Goal: Transaction & Acquisition: Obtain resource

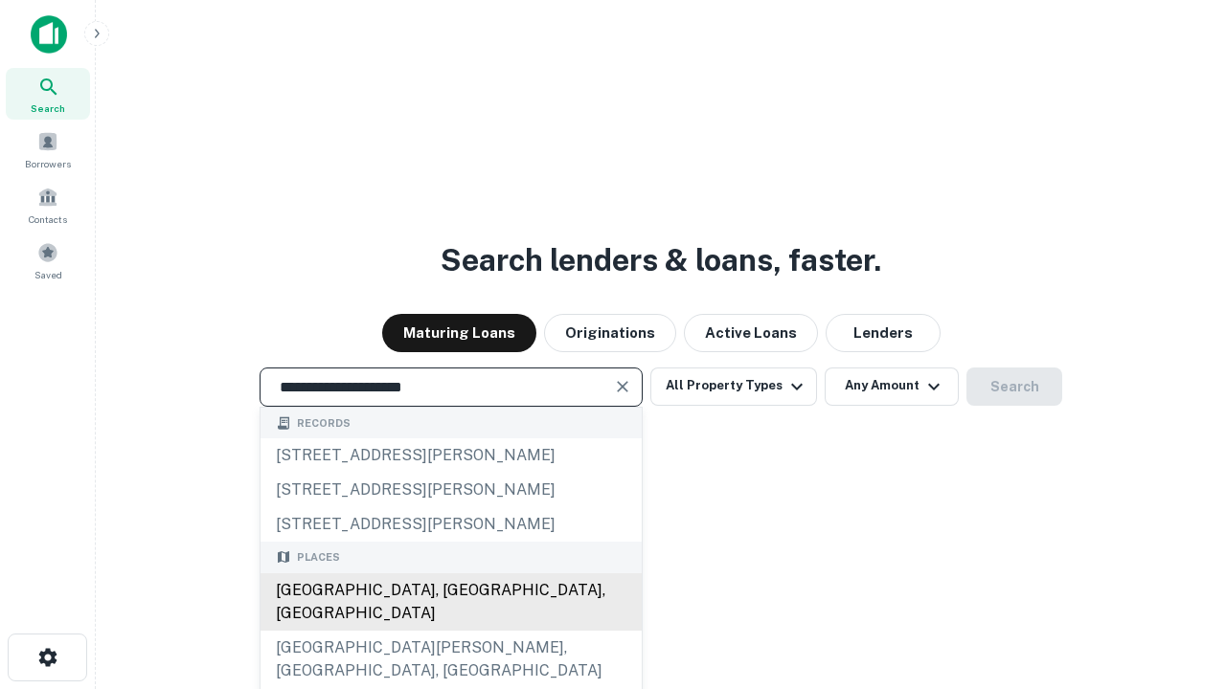
click at [450, 631] on div "[GEOGRAPHIC_DATA], [GEOGRAPHIC_DATA], [GEOGRAPHIC_DATA]" at bounding box center [450, 602] width 381 height 57
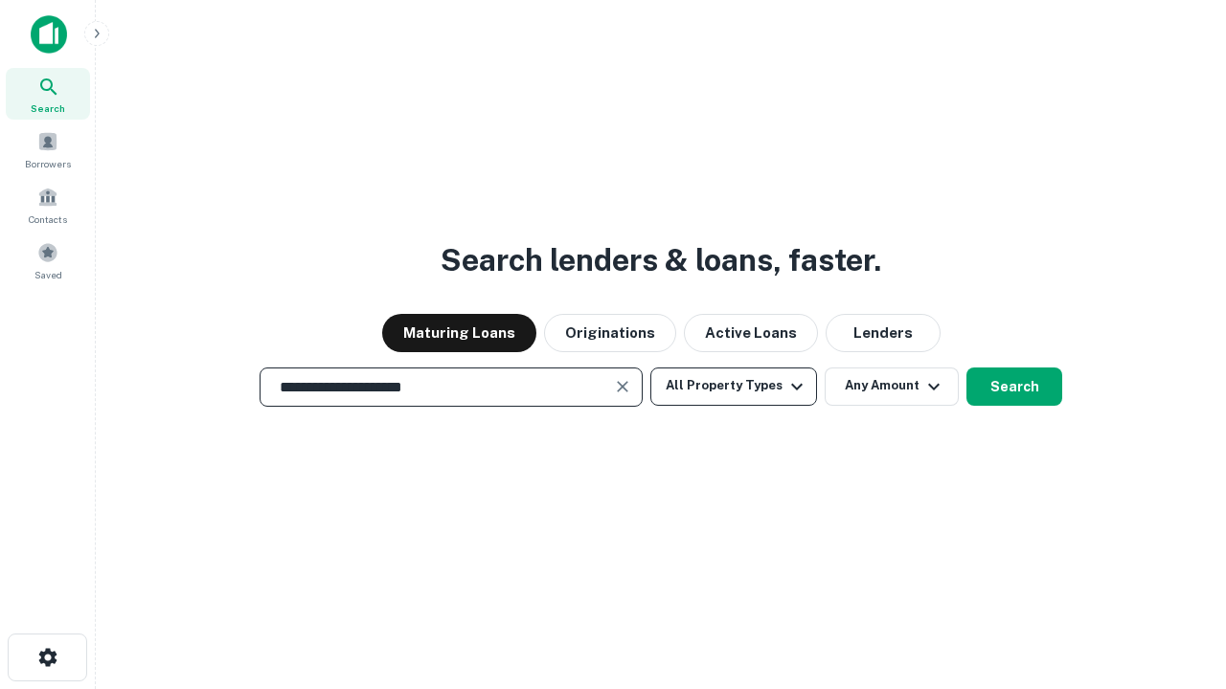
type input "**********"
click at [733, 386] on button "All Property Types" at bounding box center [733, 387] width 167 height 38
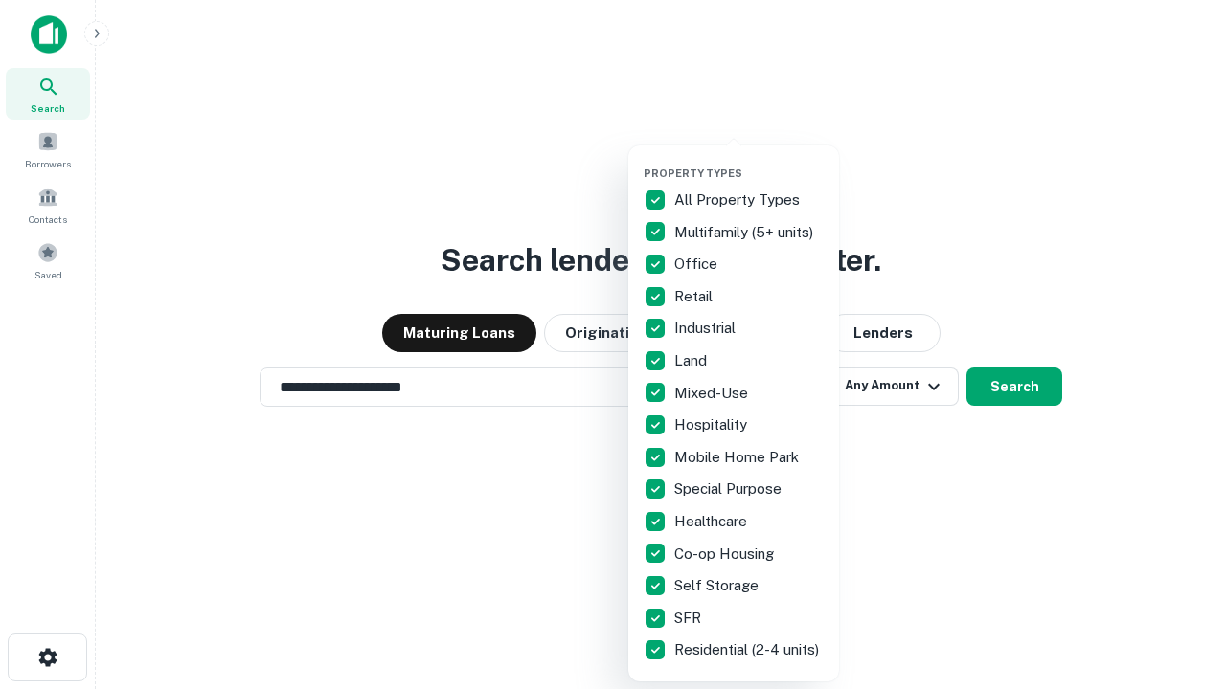
click at [749, 161] on button "button" at bounding box center [748, 161] width 211 height 1
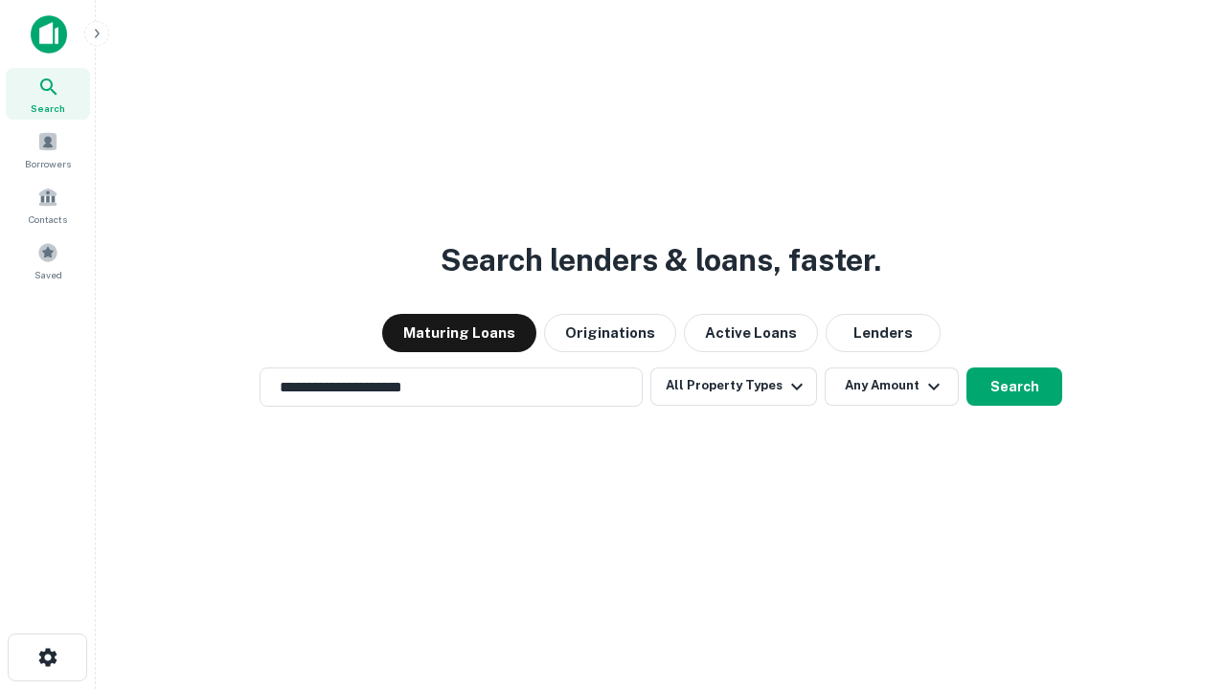
scroll to position [30, 0]
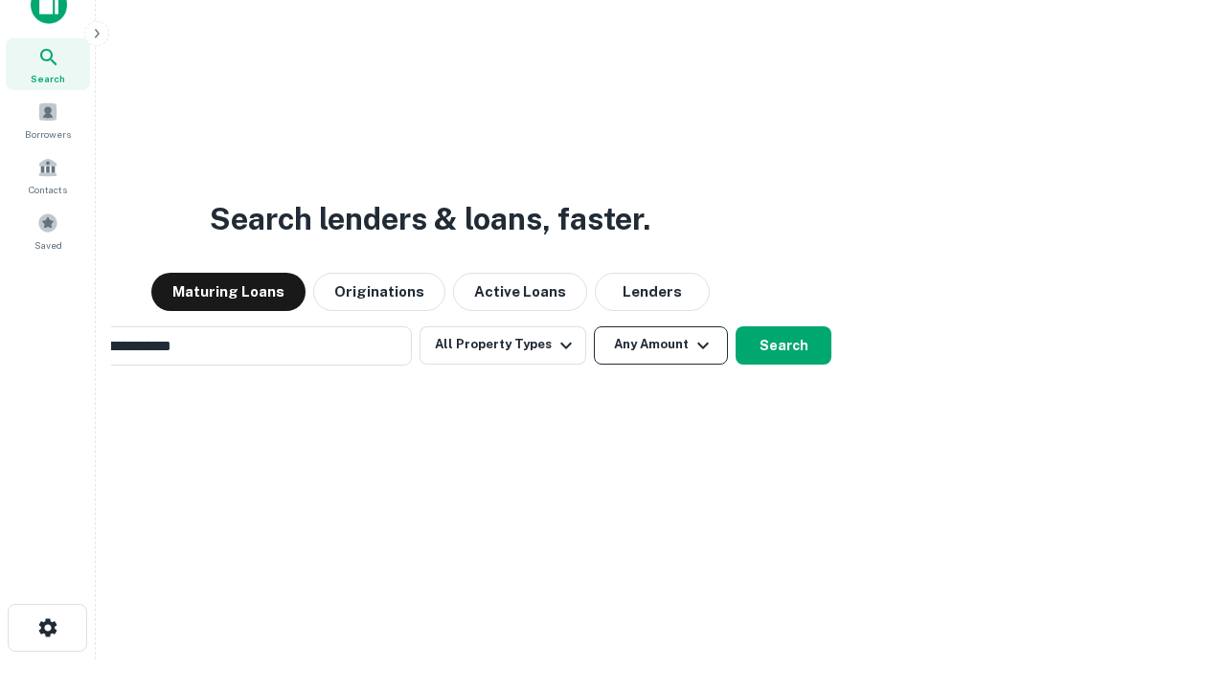
click at [594, 327] on button "Any Amount" at bounding box center [661, 346] width 134 height 38
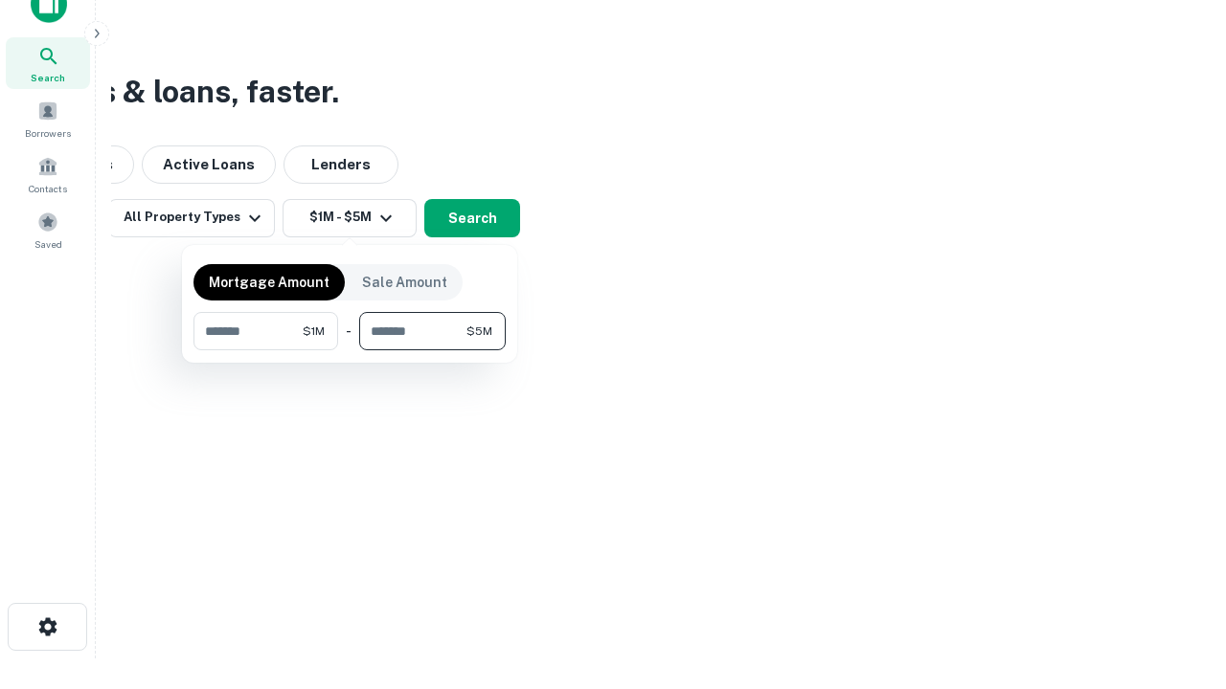
type input "*******"
click at [350, 350] on button "button" at bounding box center [349, 350] width 312 height 1
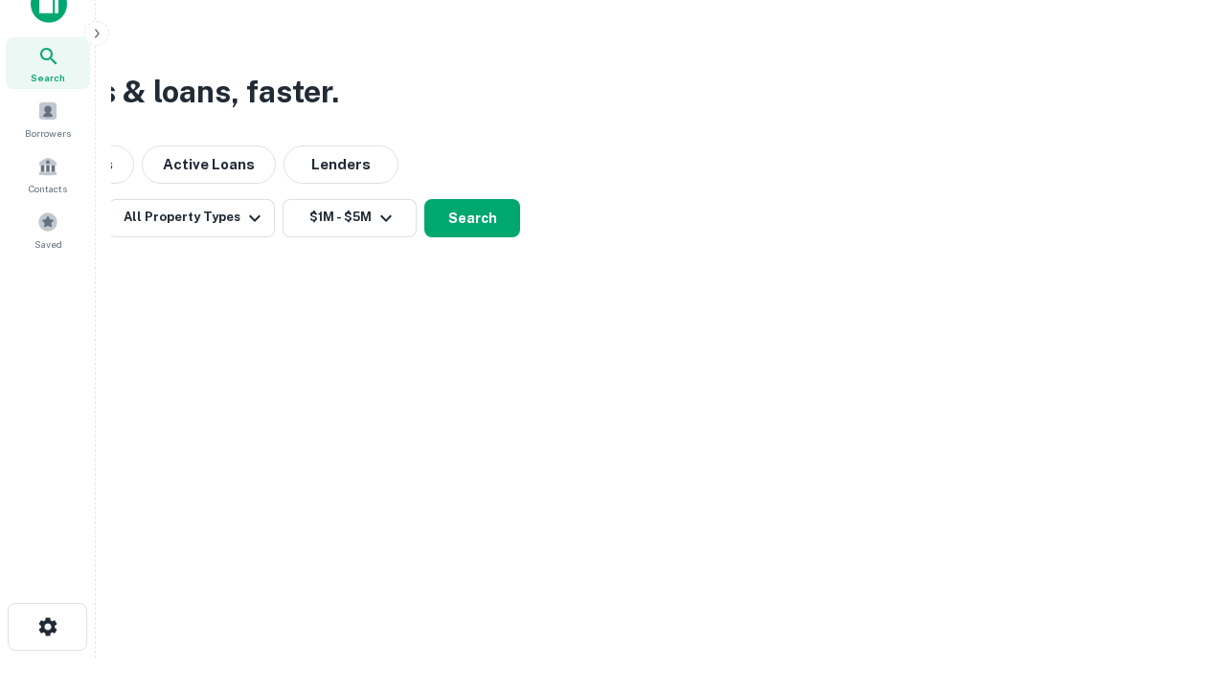
scroll to position [11, 353]
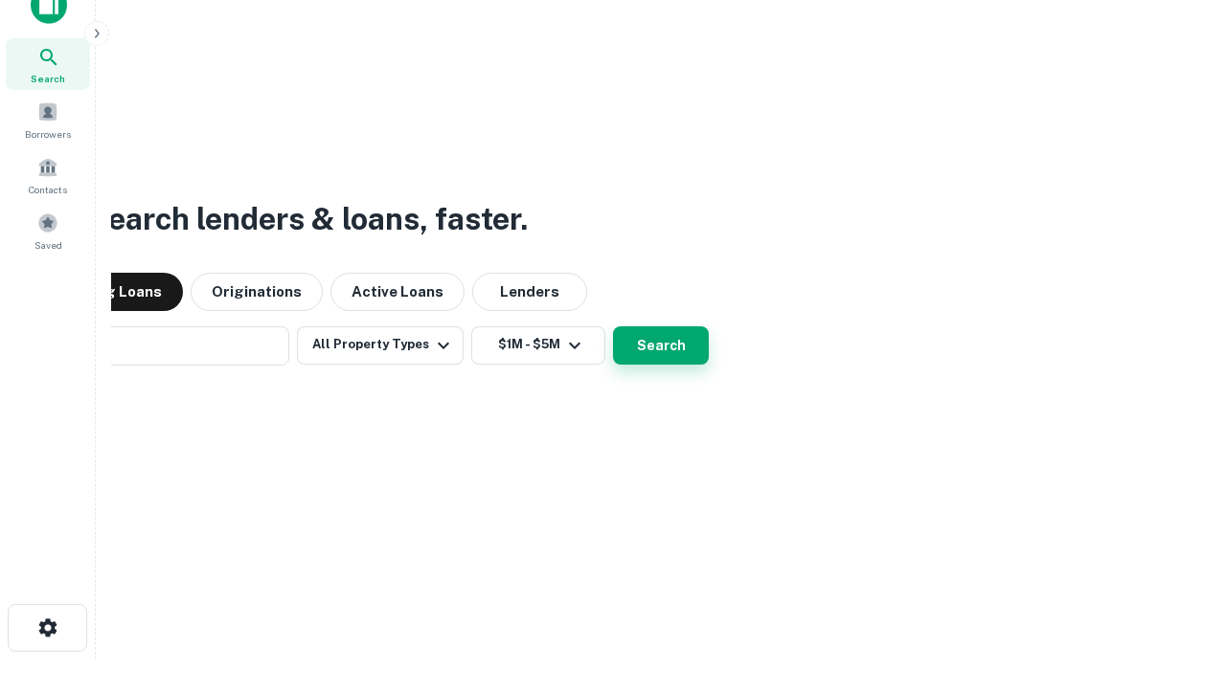
click at [613, 327] on button "Search" at bounding box center [661, 346] width 96 height 38
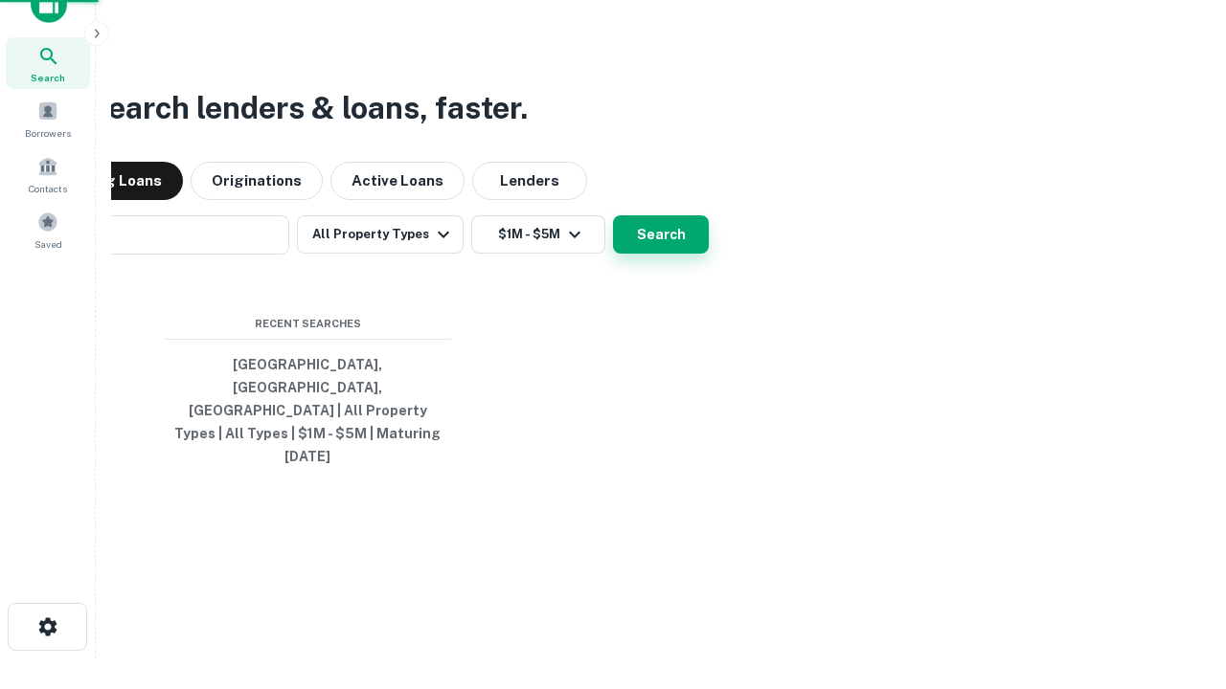
scroll to position [51, 542]
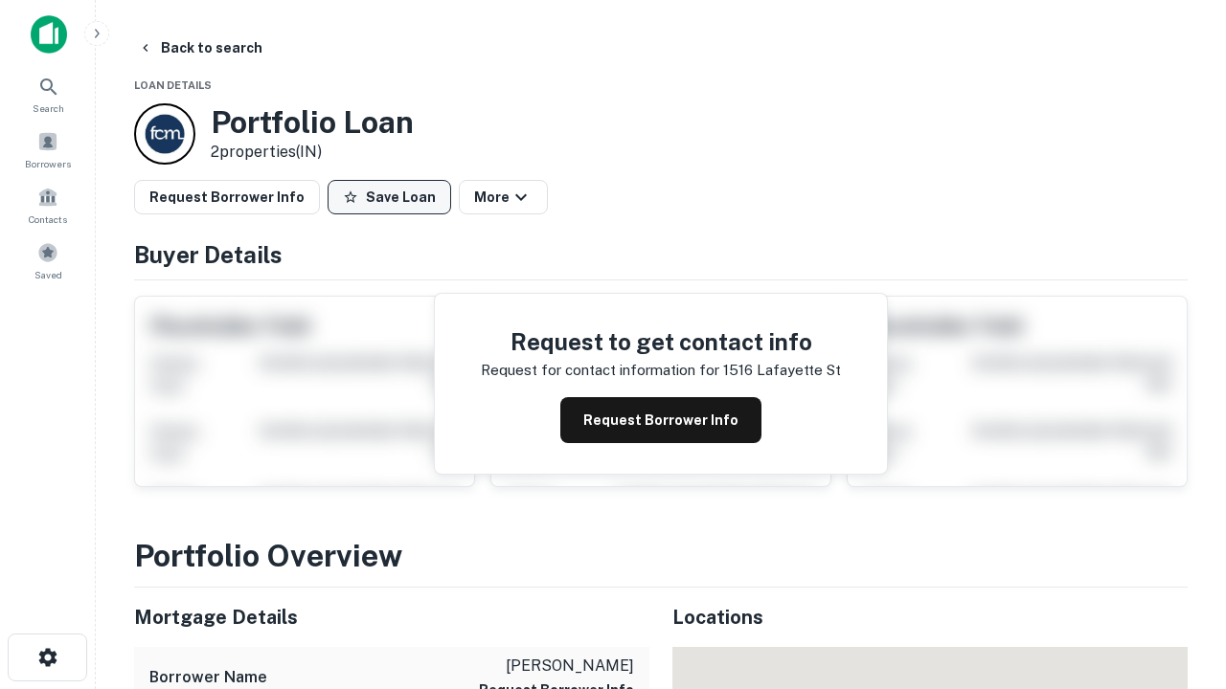
click at [389, 197] on button "Save Loan" at bounding box center [389, 197] width 124 height 34
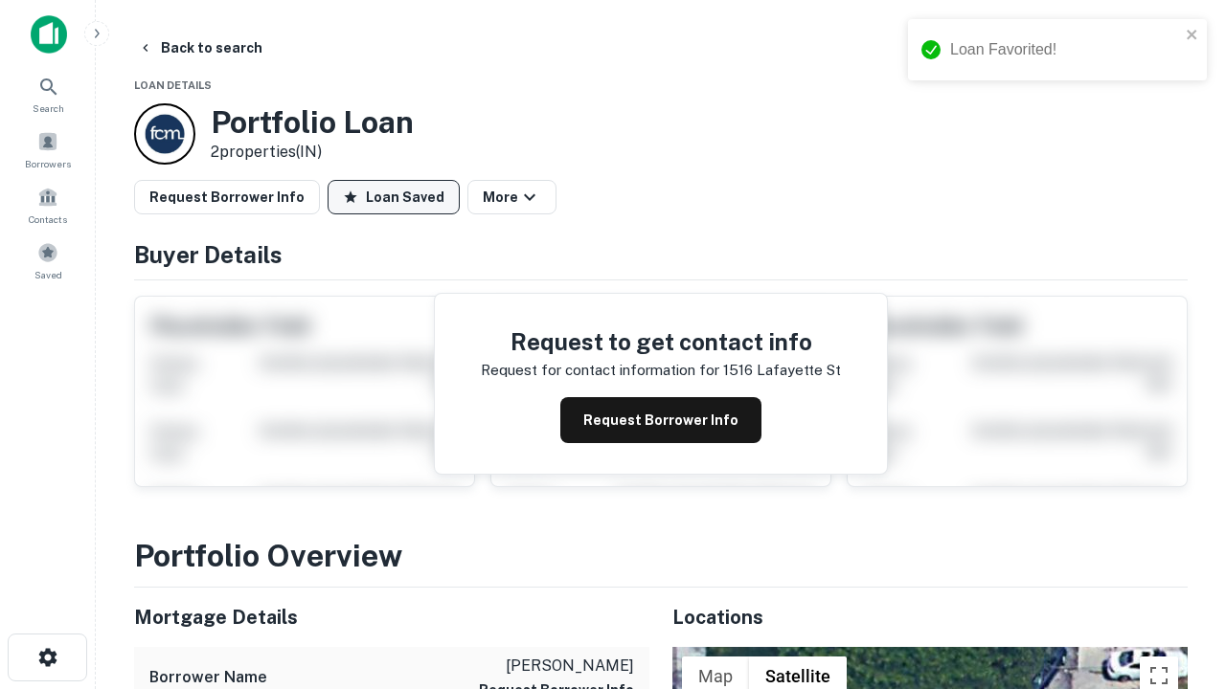
click at [394, 197] on button "Loan Saved" at bounding box center [393, 197] width 132 height 34
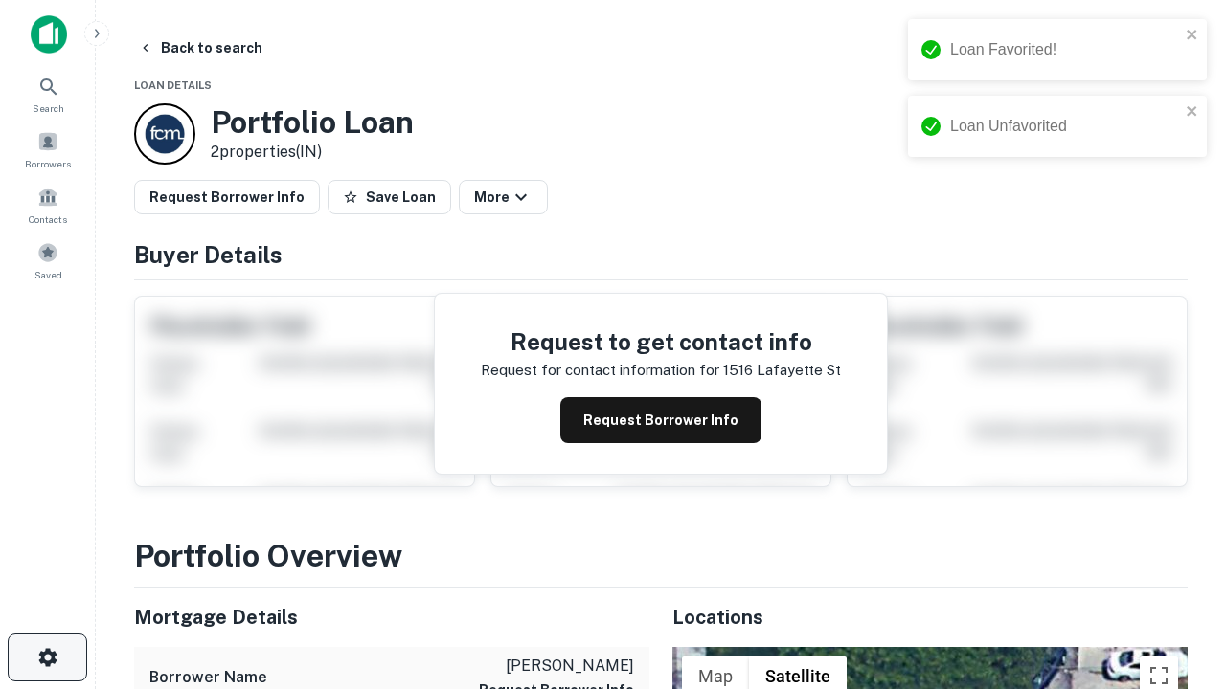
click at [47, 658] on icon "button" at bounding box center [47, 657] width 23 height 23
